Goal: Task Accomplishment & Management: Use online tool/utility

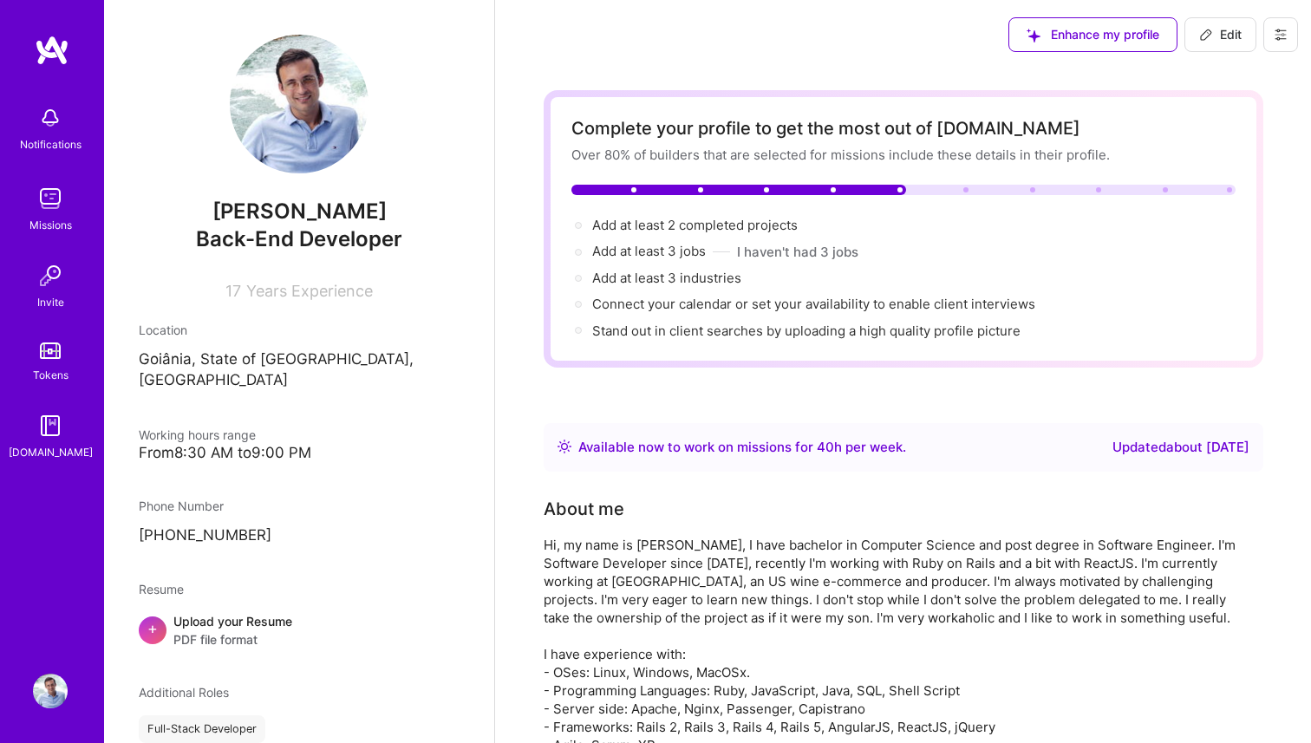
click at [38, 202] on img at bounding box center [50, 198] width 35 height 35
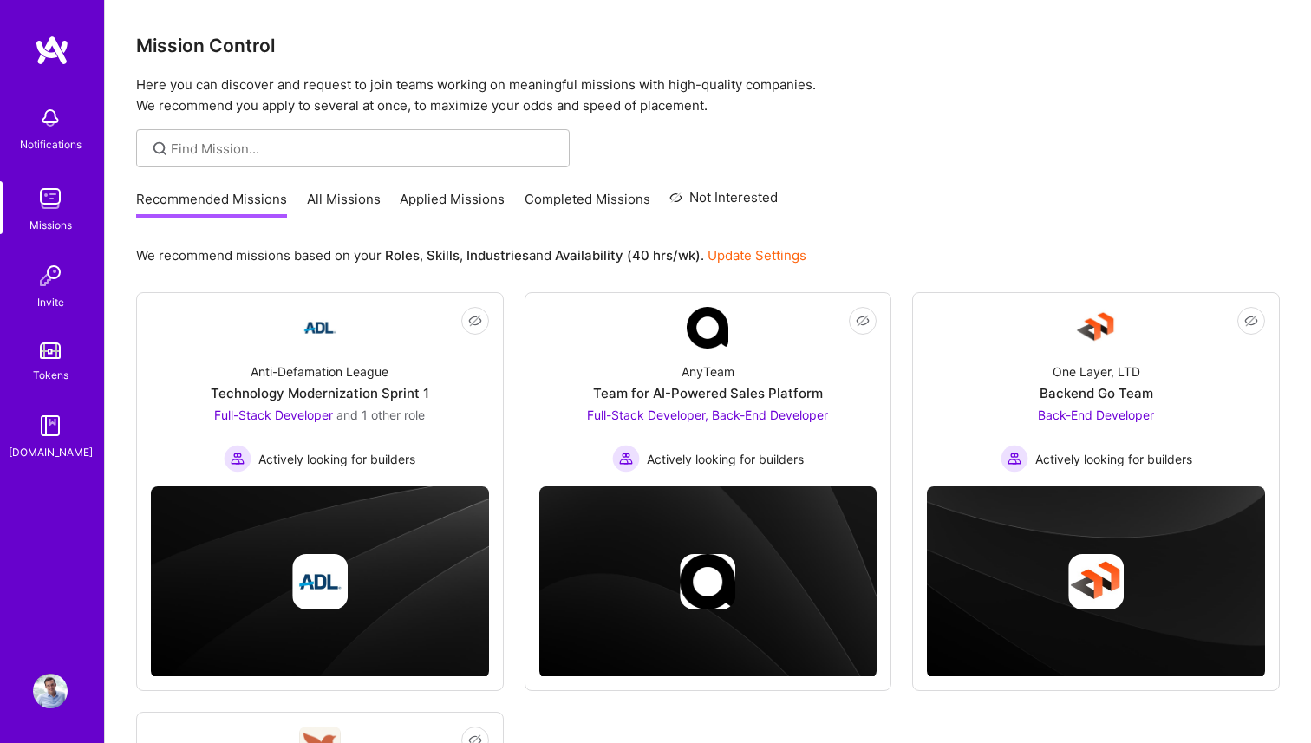
click at [290, 203] on div "Recommended Missions All Missions Applied Missions Completed Missions Not Inter…" at bounding box center [456, 198] width 641 height 37
click at [329, 207] on link "All Missions" at bounding box center [344, 204] width 74 height 29
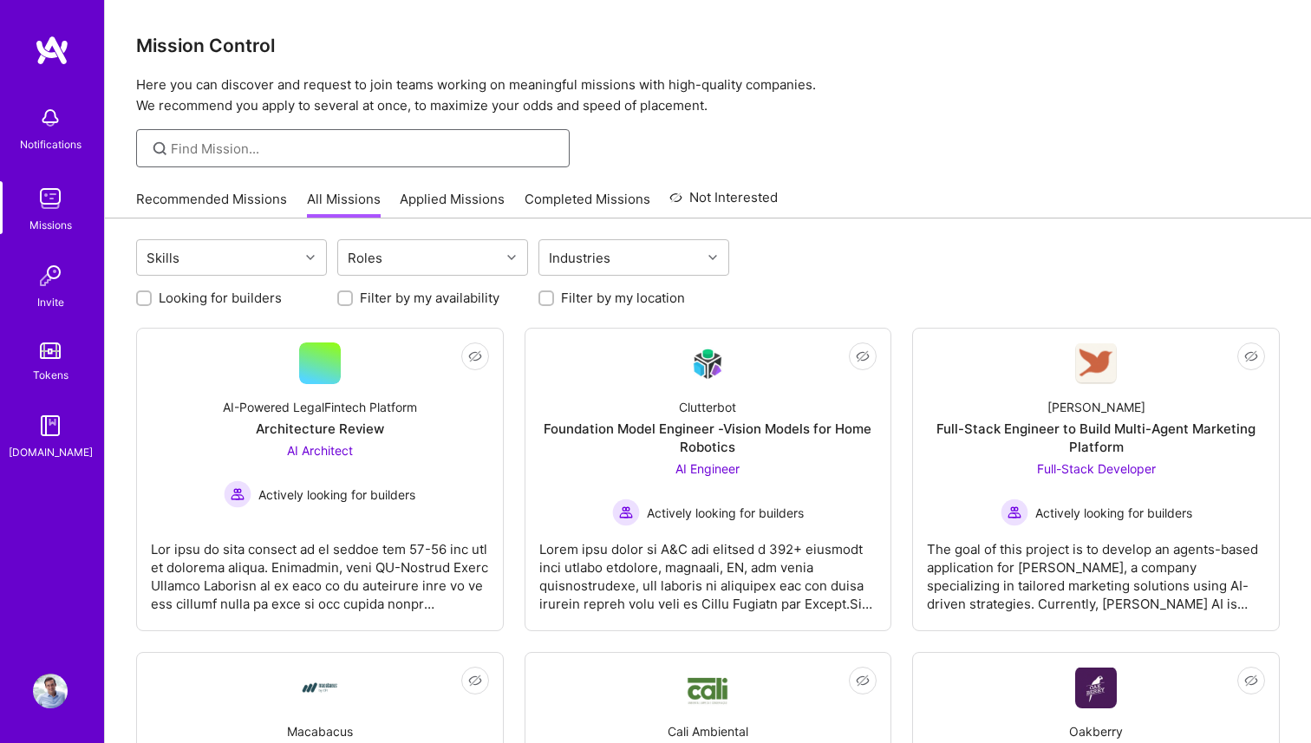
click at [313, 154] on input at bounding box center [364, 149] width 386 height 18
click at [284, 147] on input "meetie" at bounding box center [364, 149] width 386 height 18
type input "tracking"
click at [311, 137] on div at bounding box center [352, 148] width 433 height 38
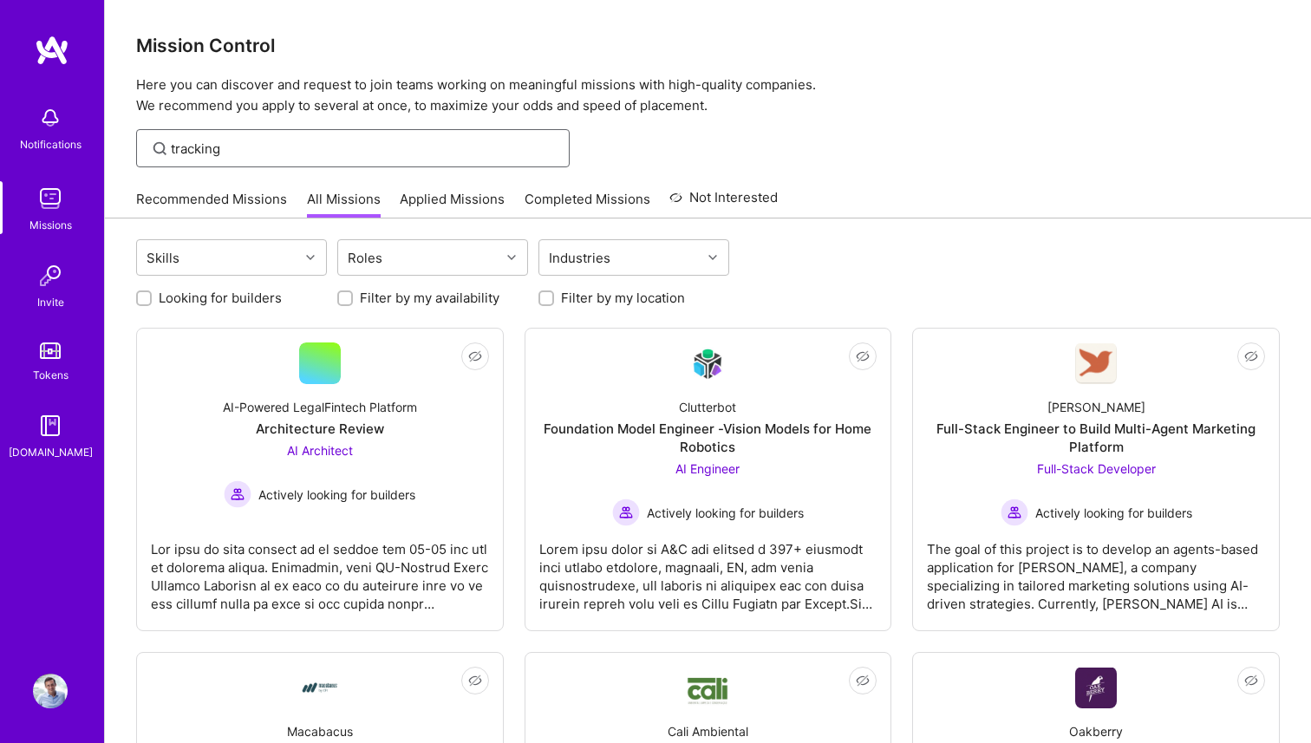
type input "tracking"
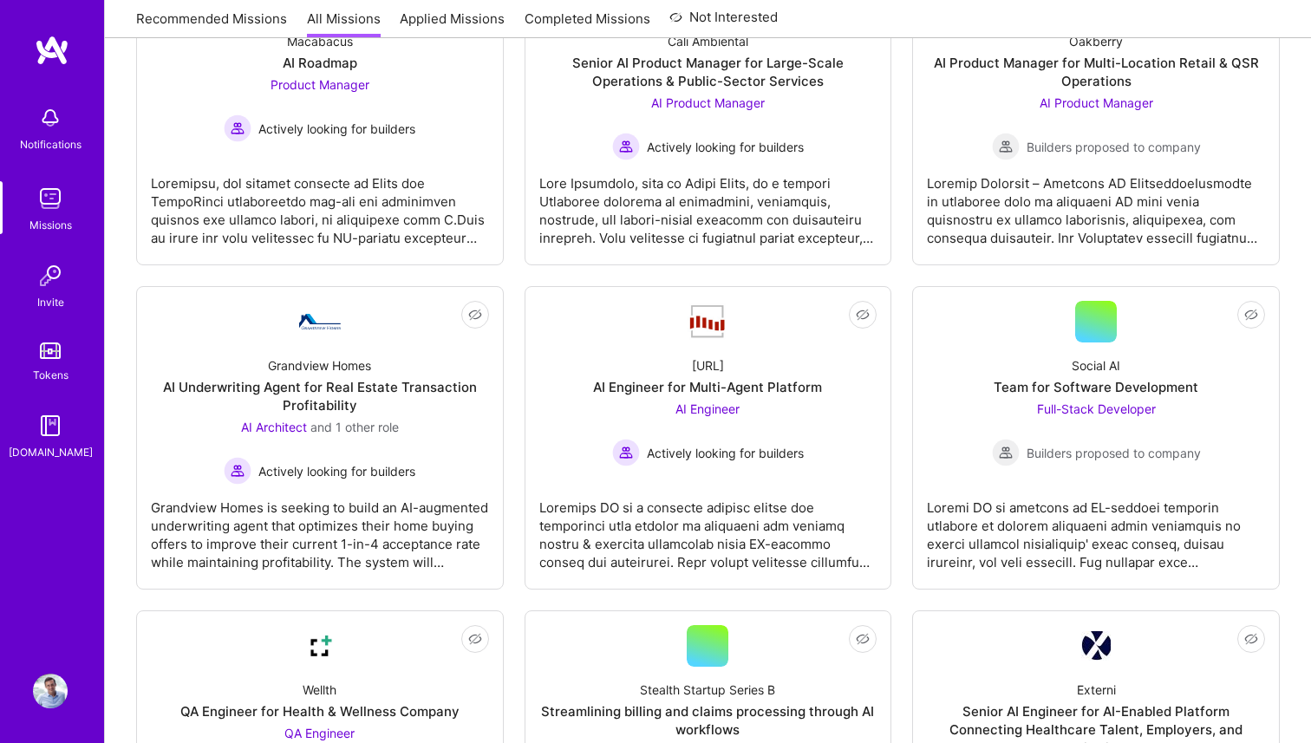
scroll to position [268, 0]
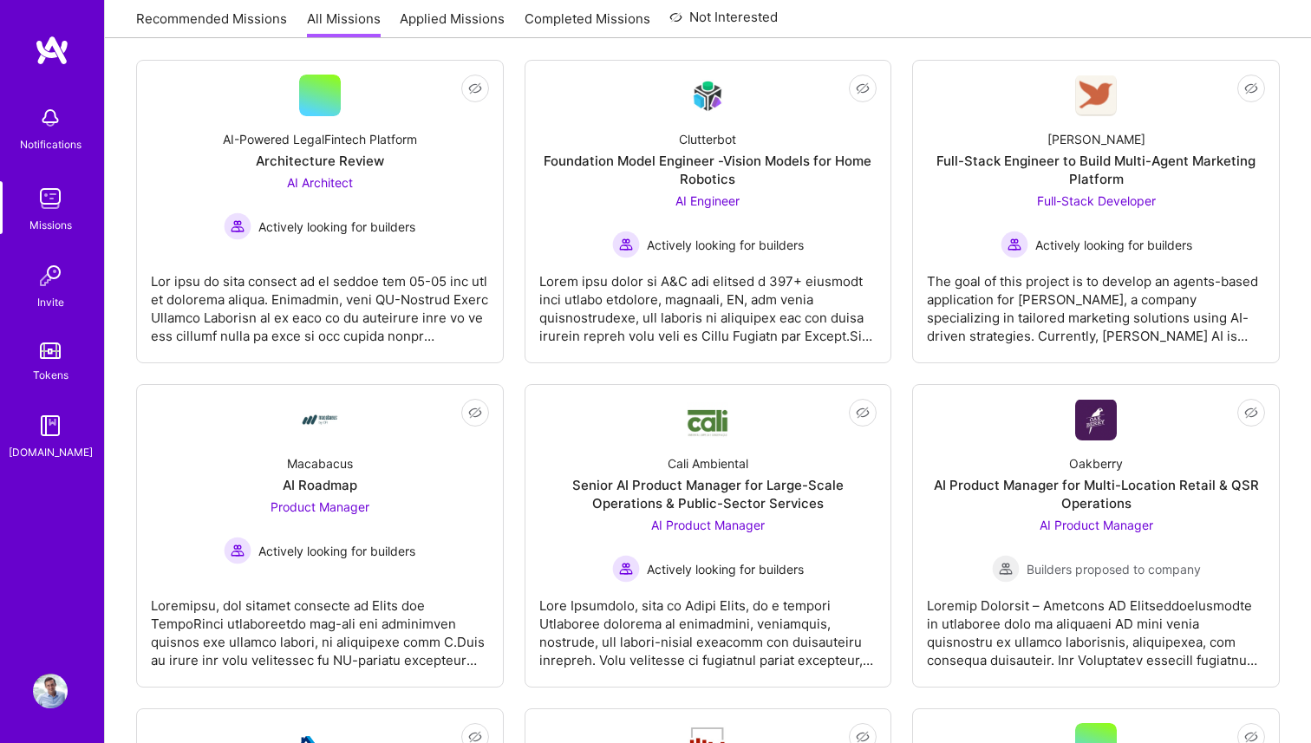
click at [53, 58] on img at bounding box center [52, 50] width 35 height 31
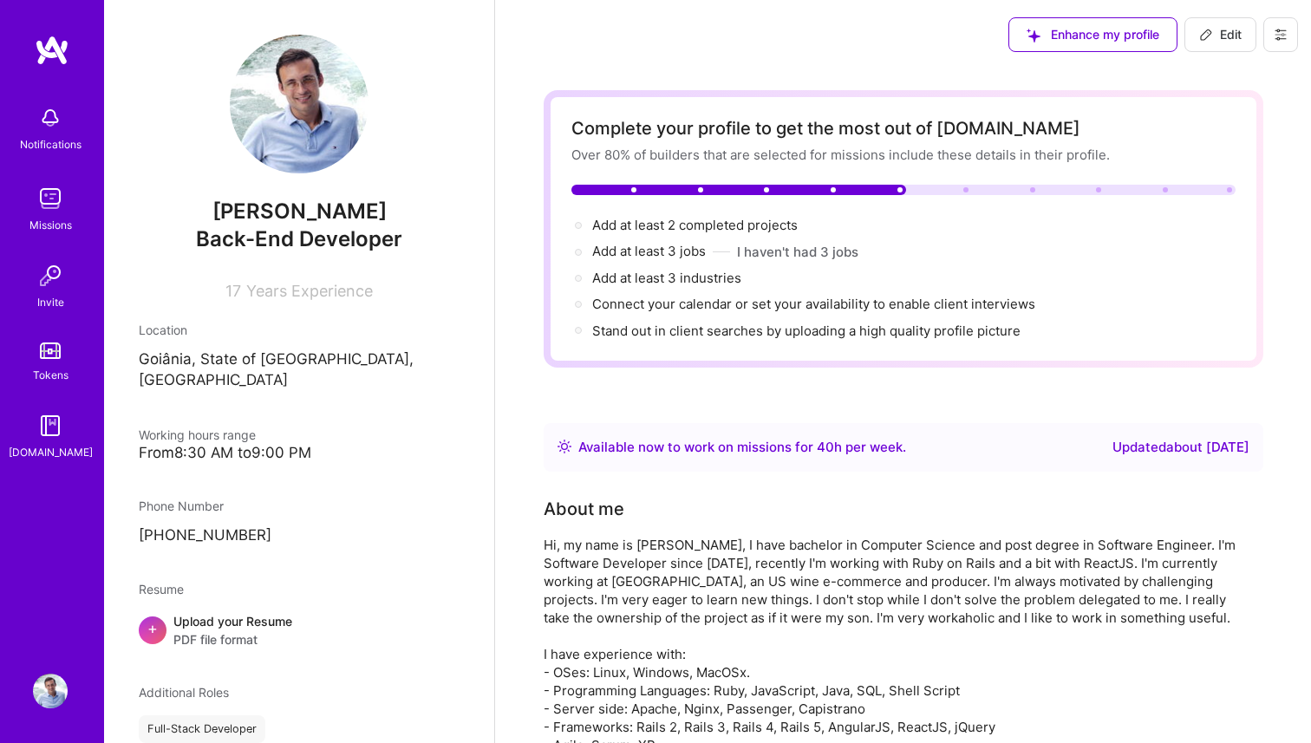
click at [40, 216] on div "Missions" at bounding box center [50, 225] width 42 height 18
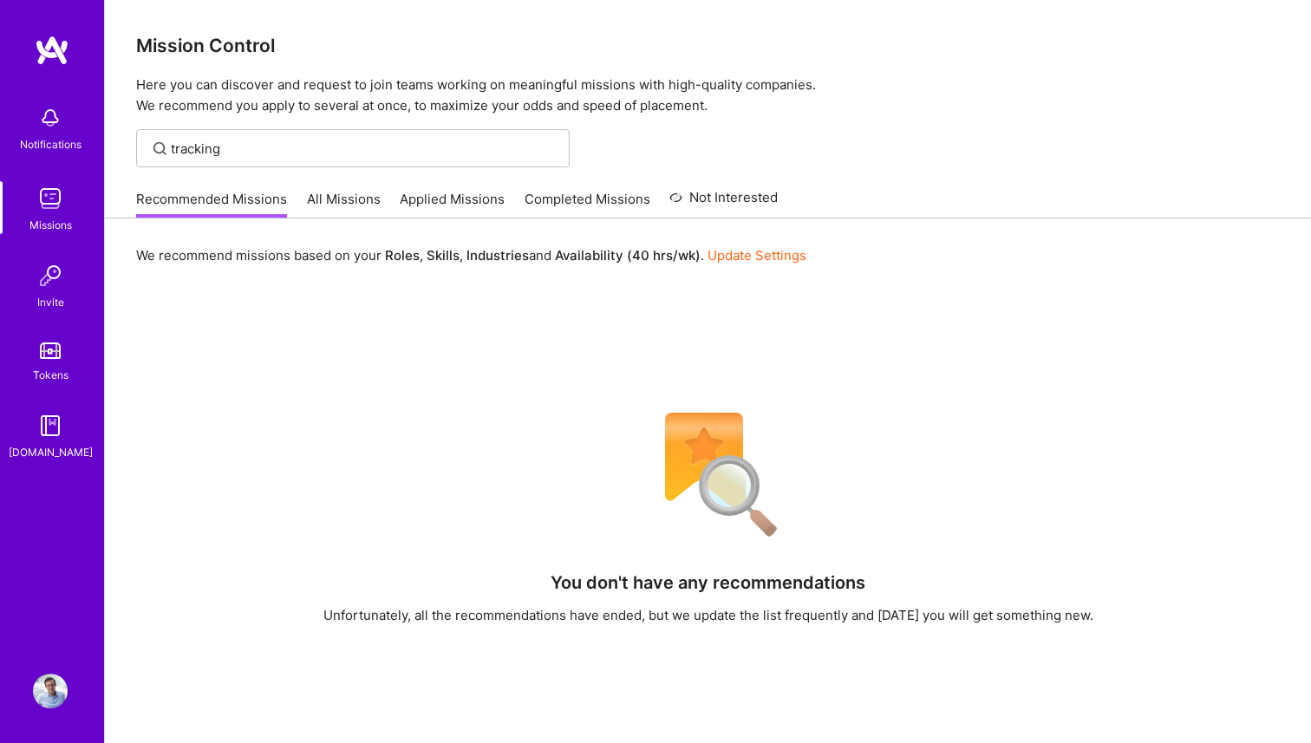
click at [330, 201] on link "All Missions" at bounding box center [344, 204] width 74 height 29
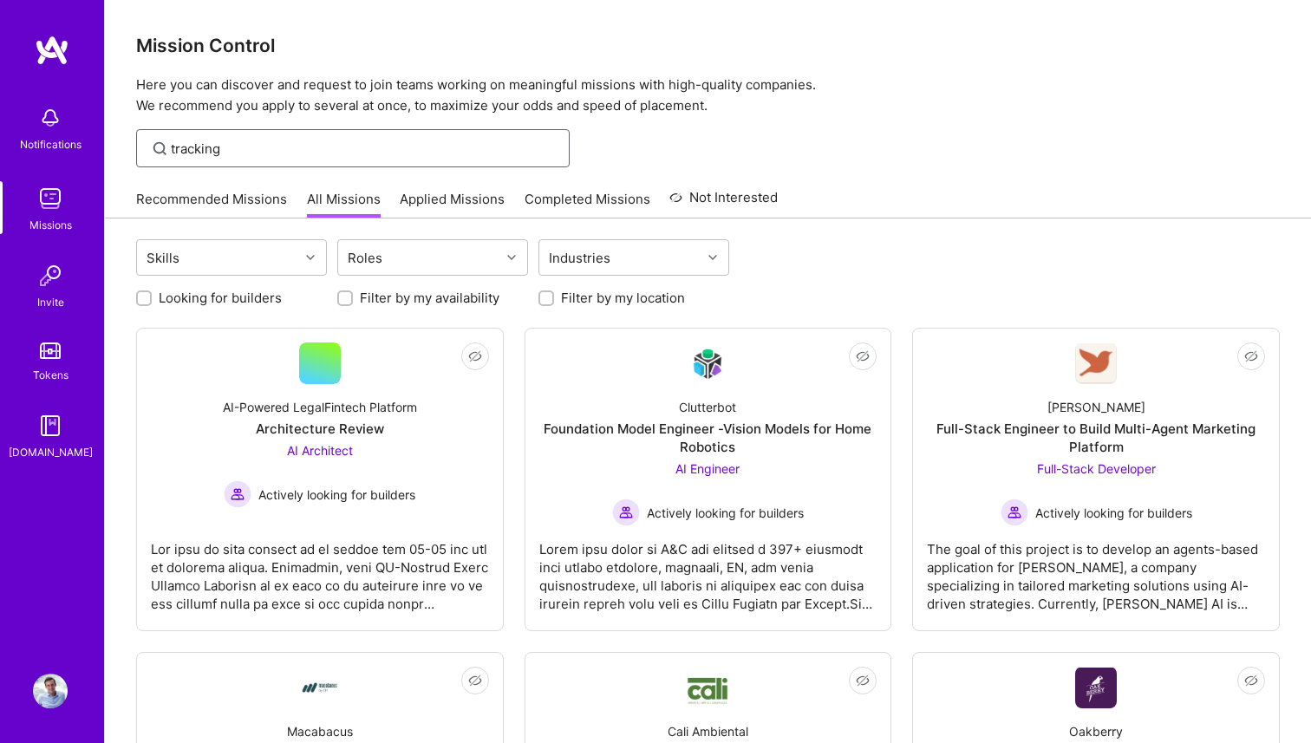
click at [300, 147] on input "tracking" at bounding box center [364, 149] width 386 height 18
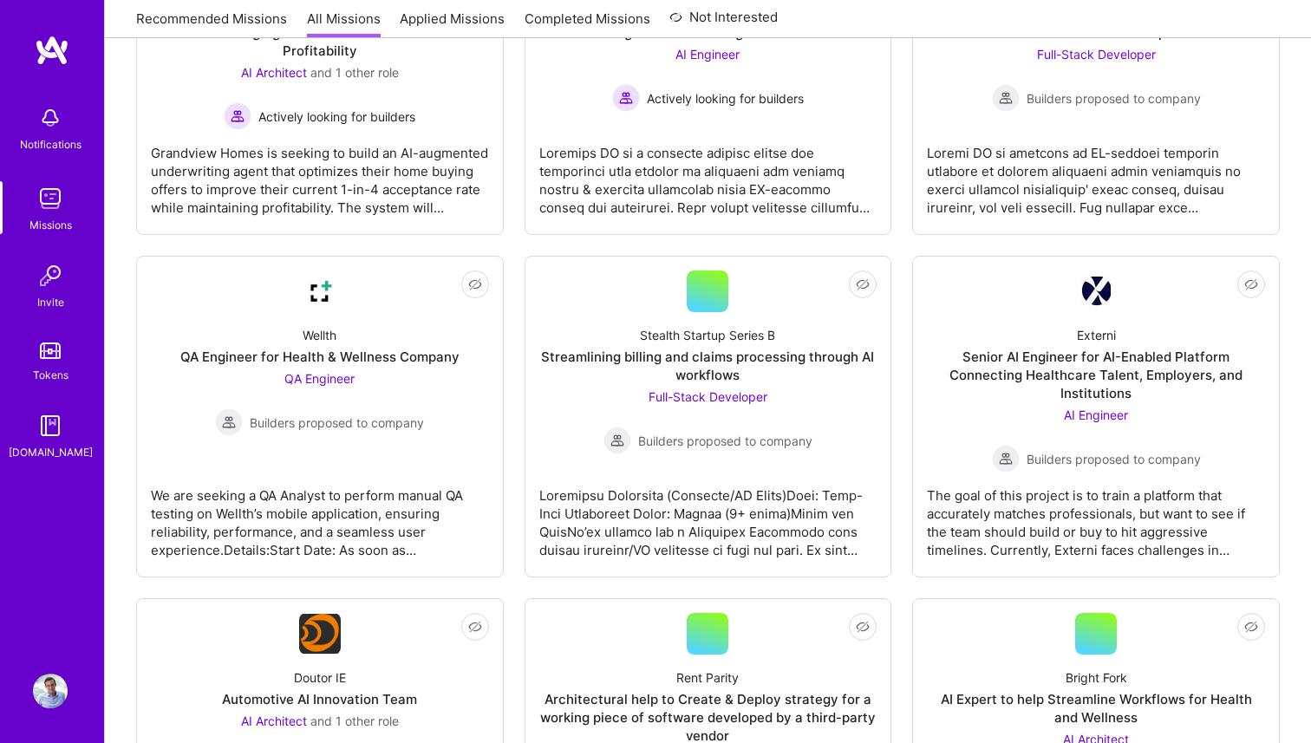
scroll to position [3641, 0]
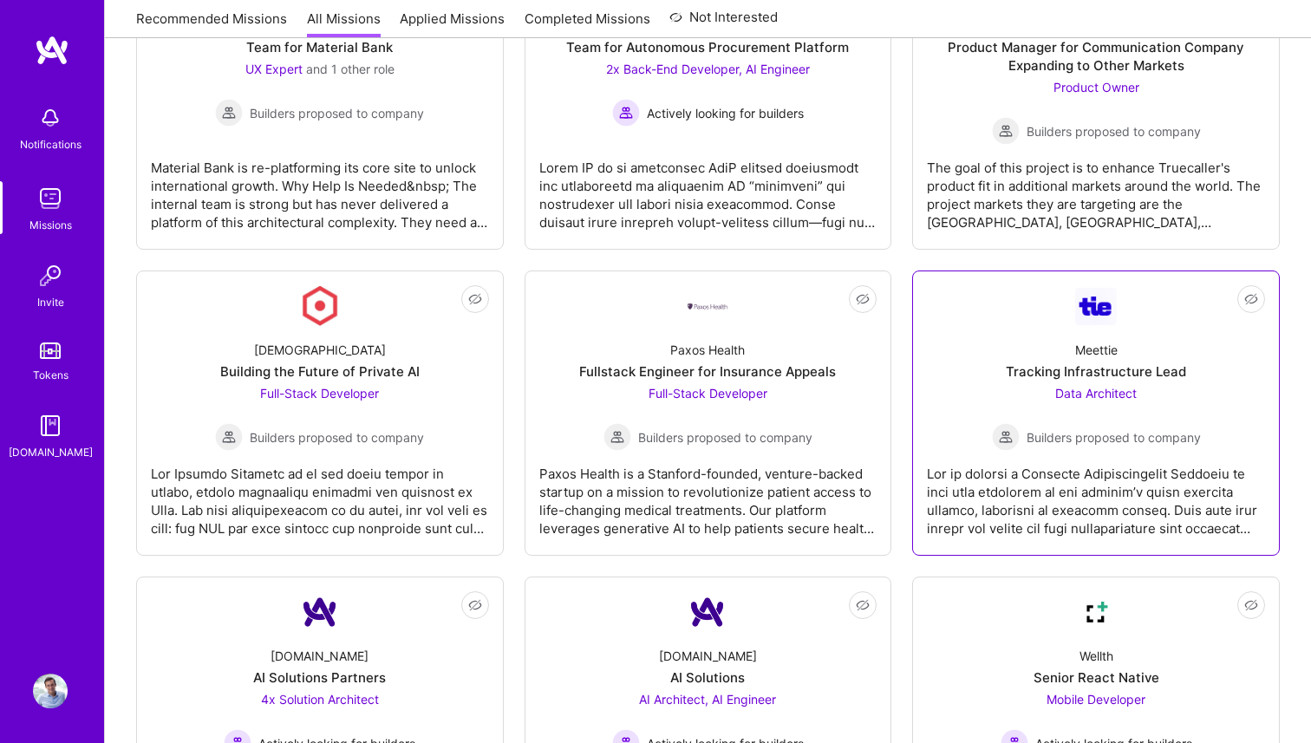
click at [1107, 344] on div "Meettie" at bounding box center [1096, 350] width 42 height 18
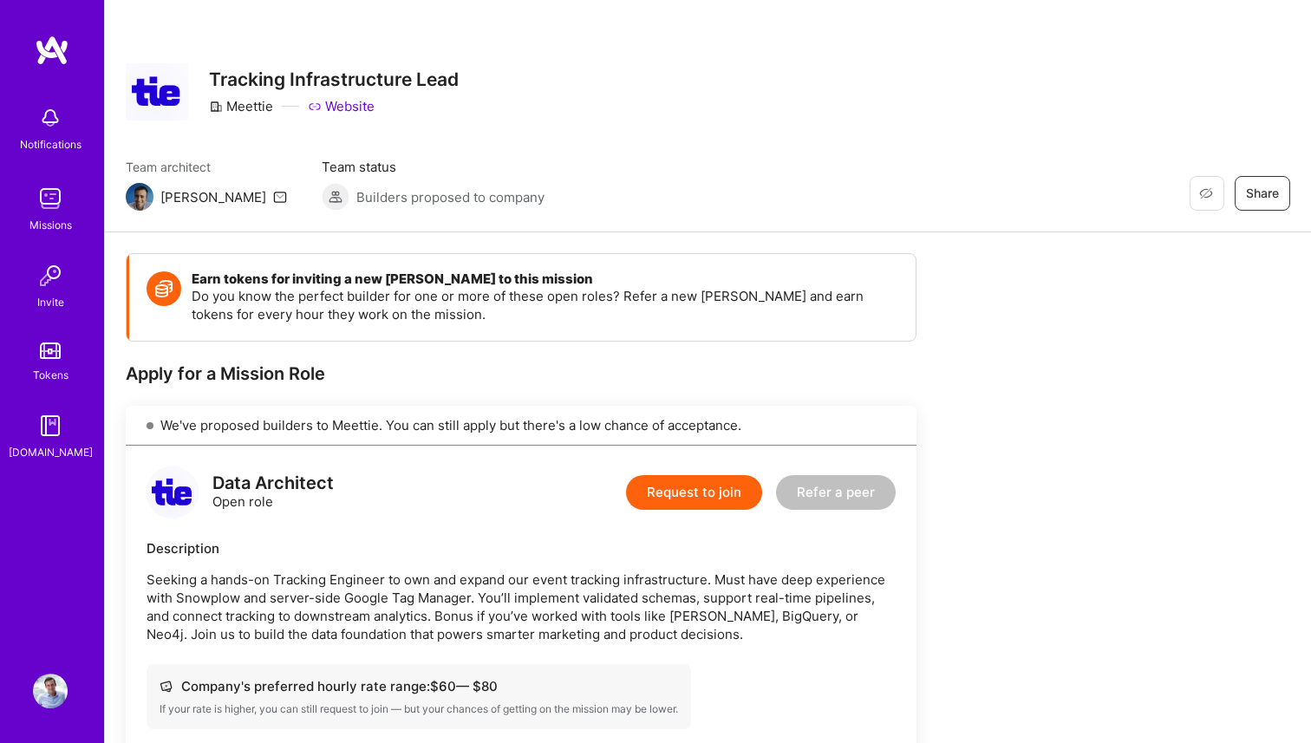
click at [39, 696] on img at bounding box center [50, 690] width 35 height 35
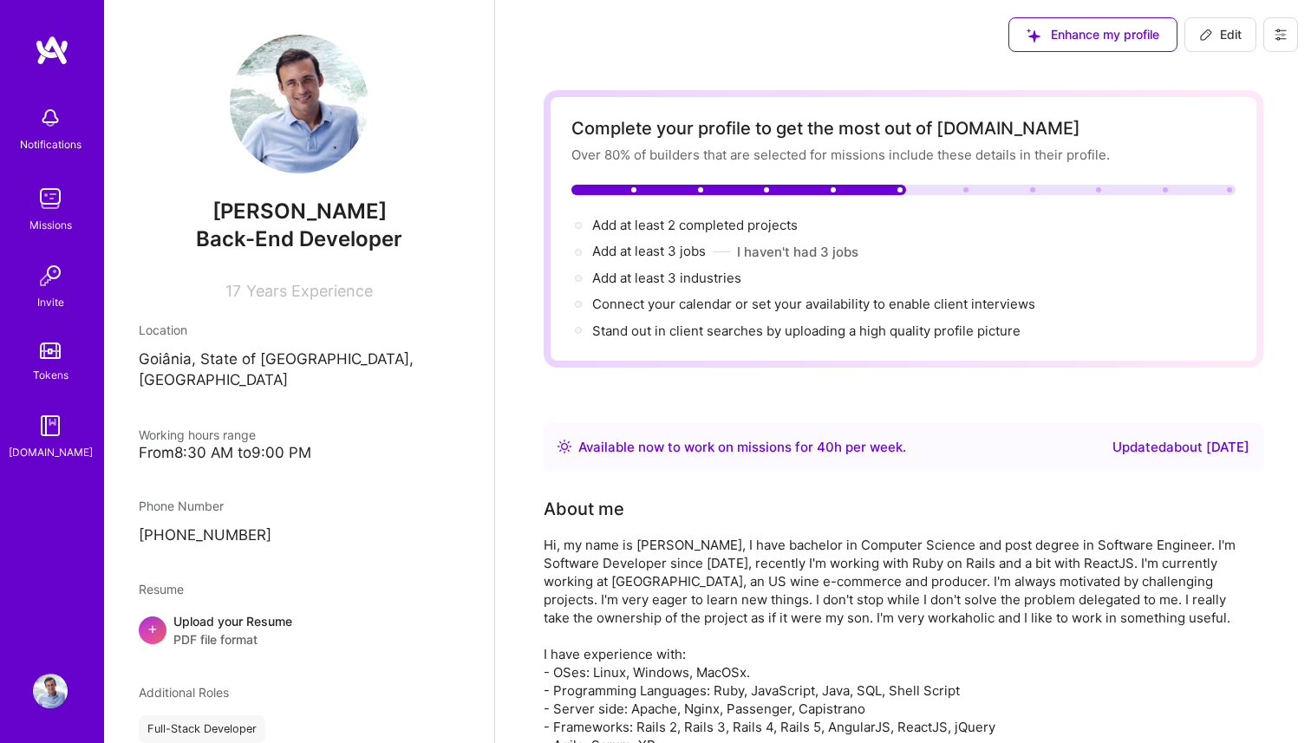
click at [1276, 30] on icon at bounding box center [1280, 34] width 10 height 10
click at [1210, 164] on button "Log Out" at bounding box center [1233, 162] width 130 height 44
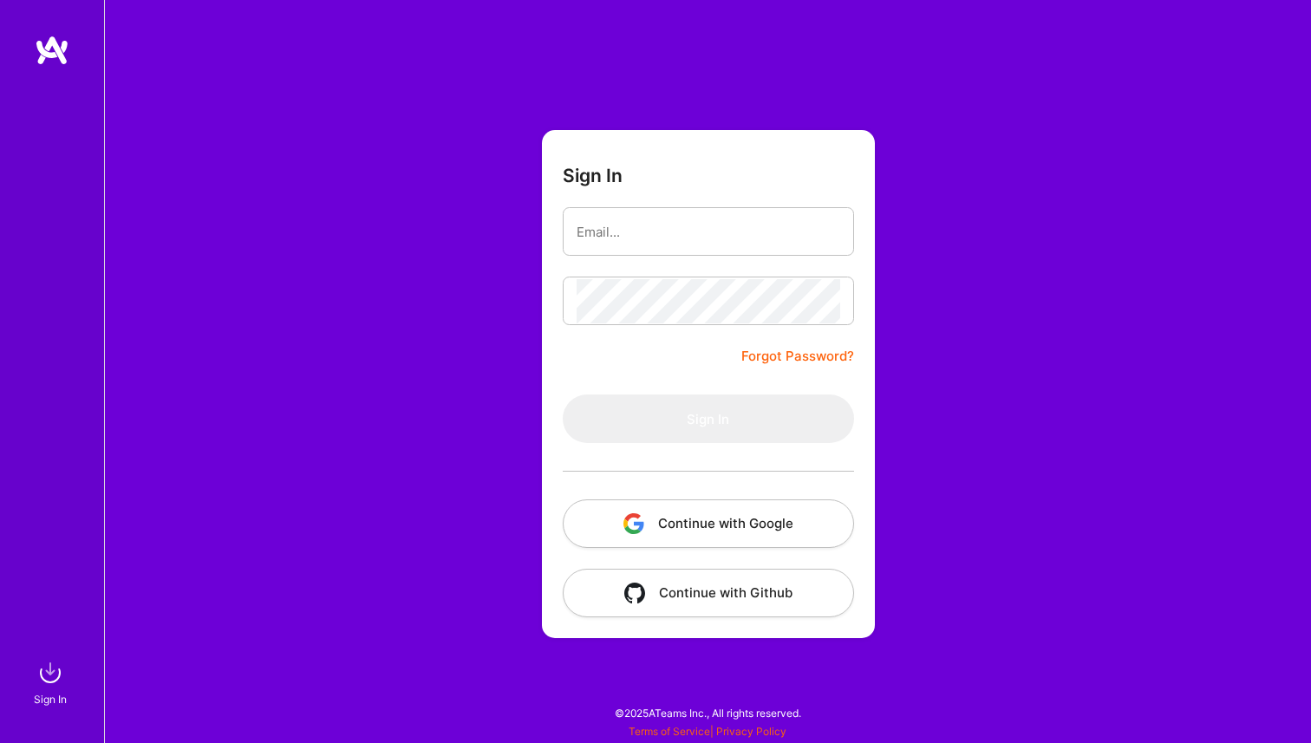
click at [679, 537] on button "Continue with Google" at bounding box center [708, 523] width 291 height 49
